Goal: Task Accomplishment & Management: Use online tool/utility

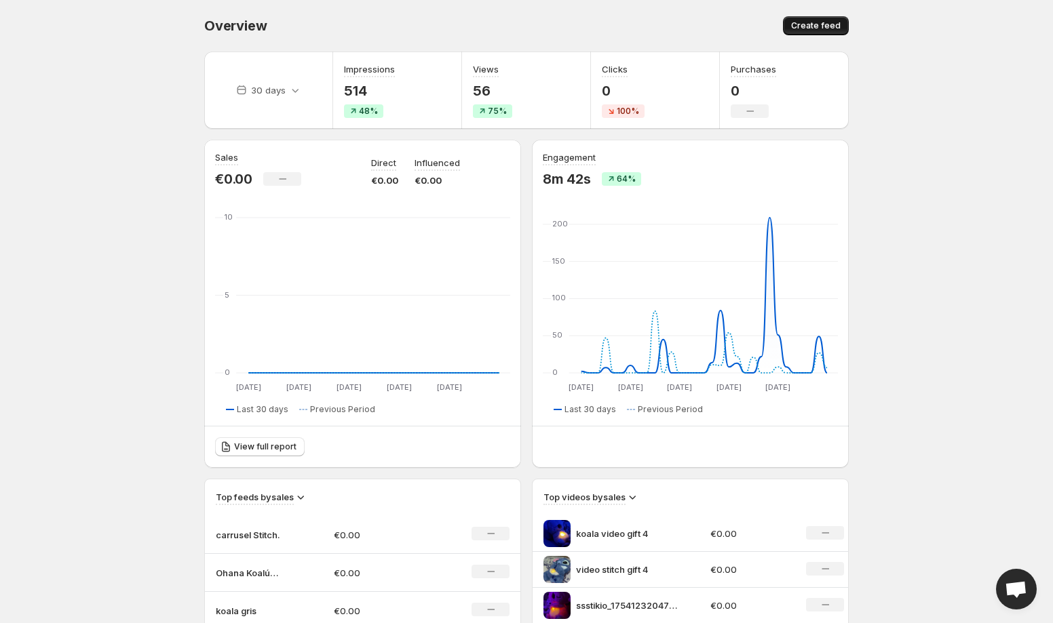
click at [828, 26] on span "Create feed" at bounding box center [816, 25] width 50 height 11
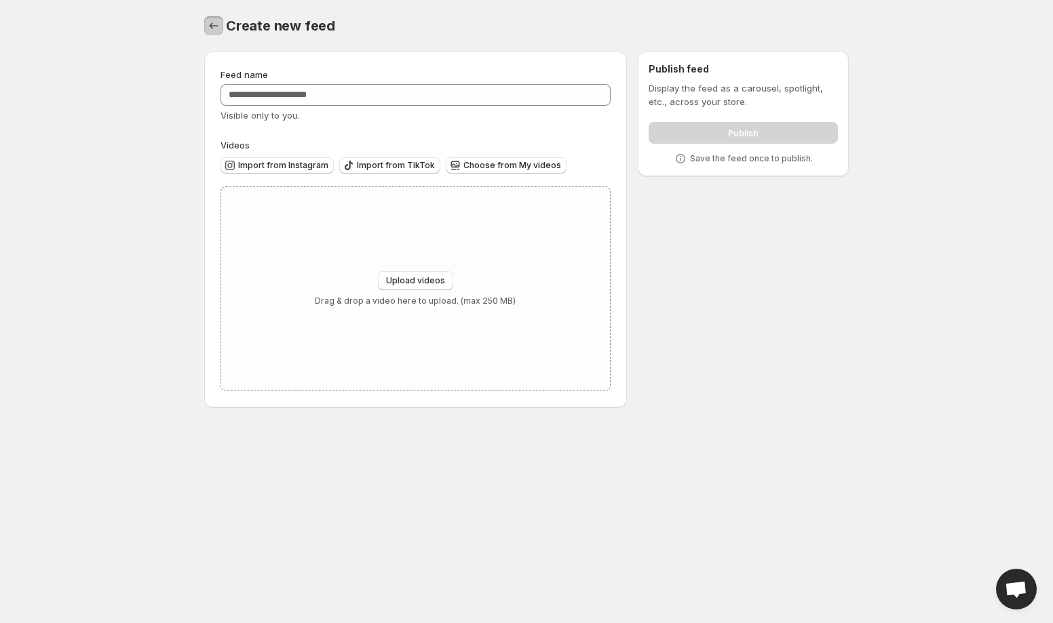
click at [218, 24] on icon "Settings" at bounding box center [214, 26] width 14 height 14
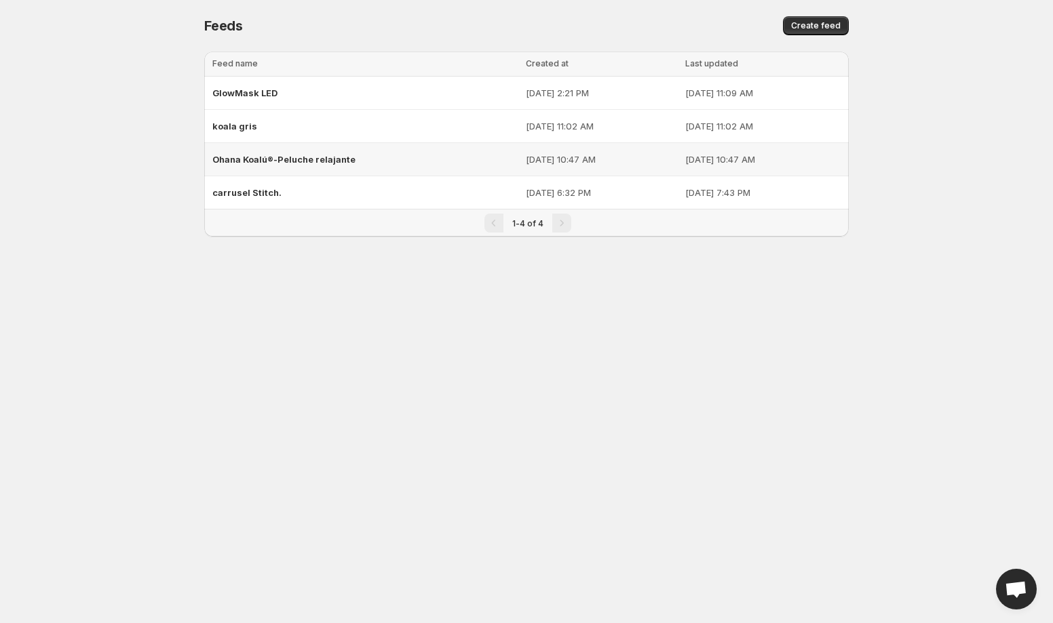
click at [283, 162] on span "Ohana Koalú®-Peluche relajante" at bounding box center [283, 159] width 143 height 11
click at [288, 191] on div "carrusel Stitch." at bounding box center [364, 192] width 305 height 24
